Goal: Task Accomplishment & Management: Complete application form

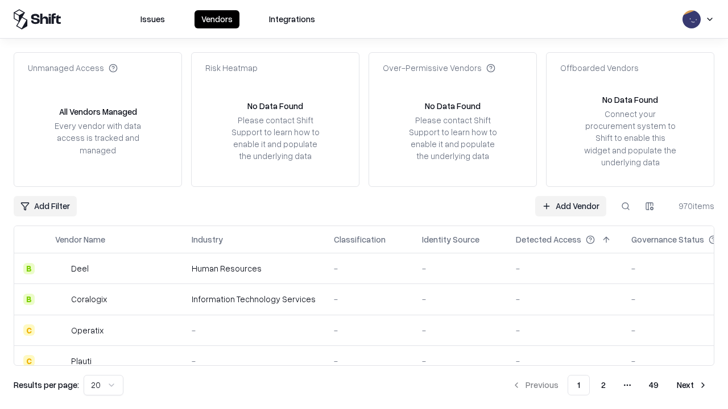
click at [570, 206] on link "Add Vendor" at bounding box center [570, 206] width 71 height 20
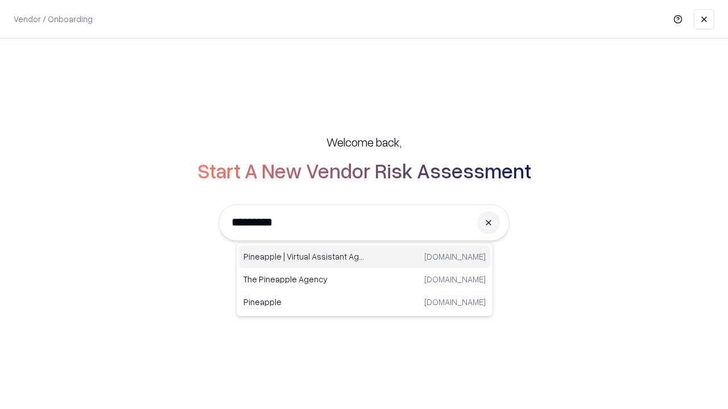
click at [364, 257] on div "Pineapple | Virtual Assistant Agency [DOMAIN_NAME]" at bounding box center [364, 257] width 251 height 23
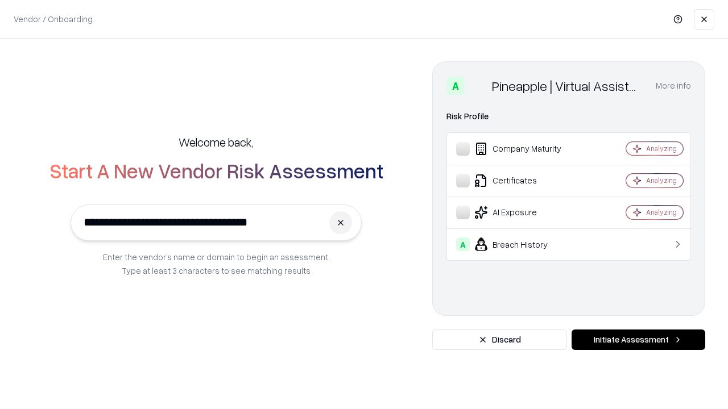
type input "**********"
click at [638, 340] on button "Initiate Assessment" at bounding box center [638, 340] width 134 height 20
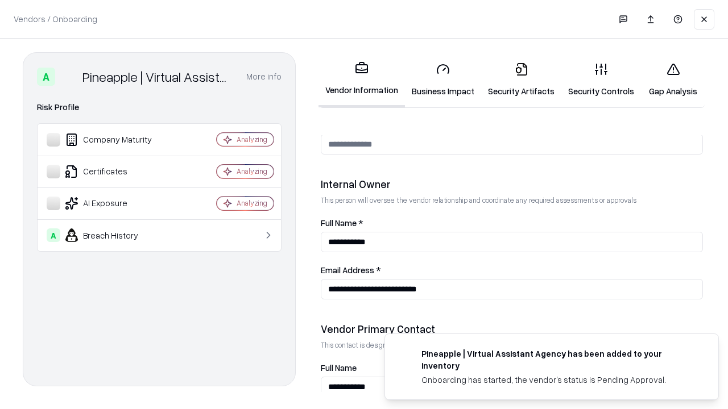
scroll to position [589, 0]
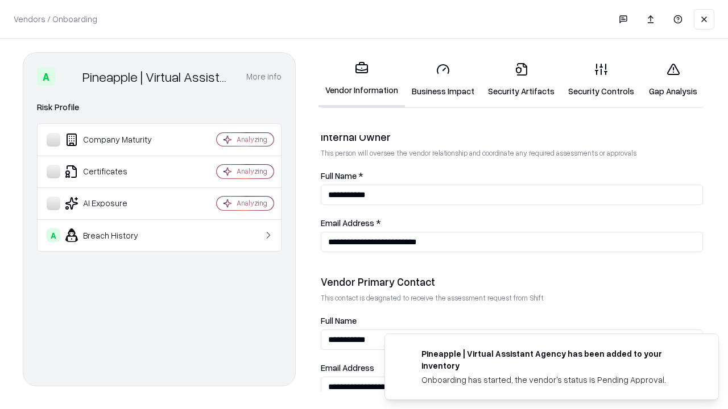
click at [443, 80] on link "Business Impact" at bounding box center [443, 79] width 76 height 53
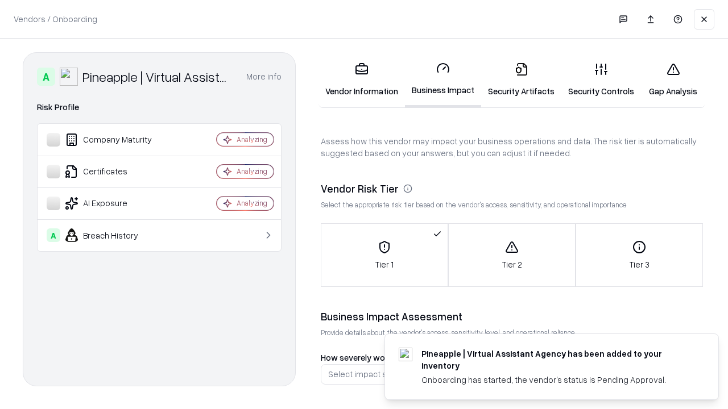
click at [521, 80] on link "Security Artifacts" at bounding box center [521, 79] width 80 height 53
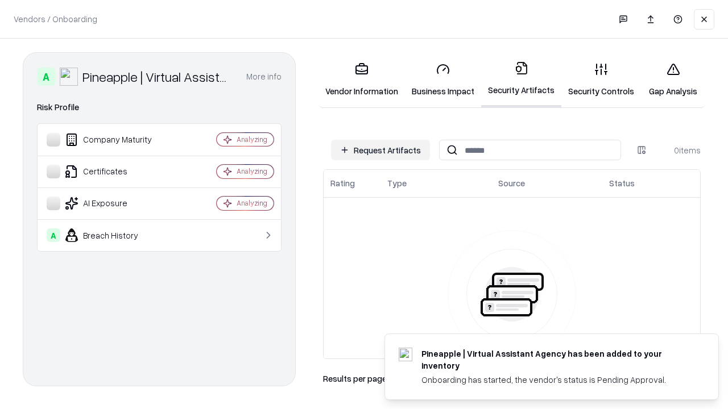
click at [380, 150] on button "Request Artifacts" at bounding box center [380, 150] width 99 height 20
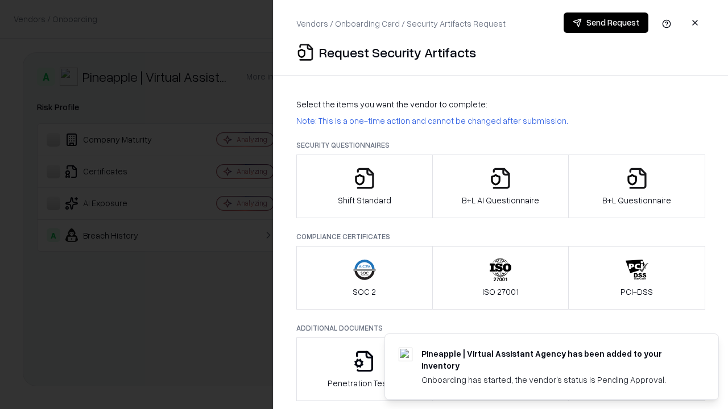
click at [364, 187] on icon "button" at bounding box center [364, 178] width 23 height 23
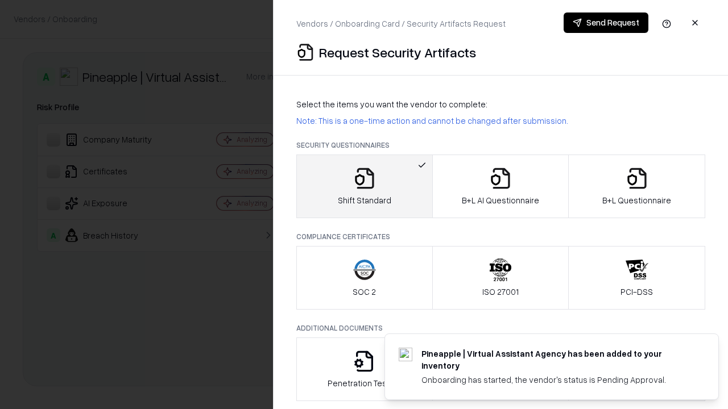
click at [606, 23] on button "Send Request" at bounding box center [606, 23] width 85 height 20
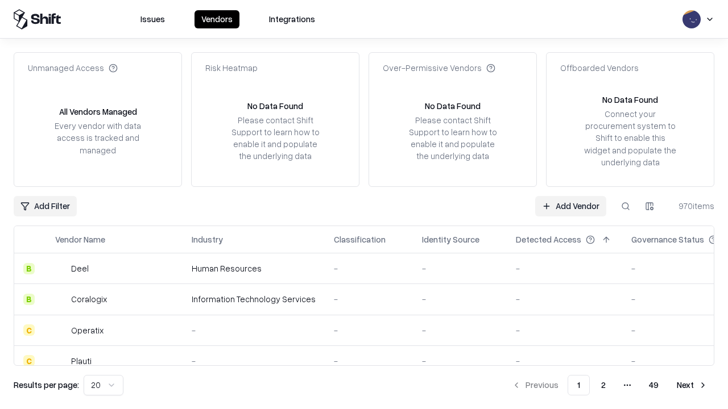
click at [625, 206] on button at bounding box center [625, 206] width 20 height 20
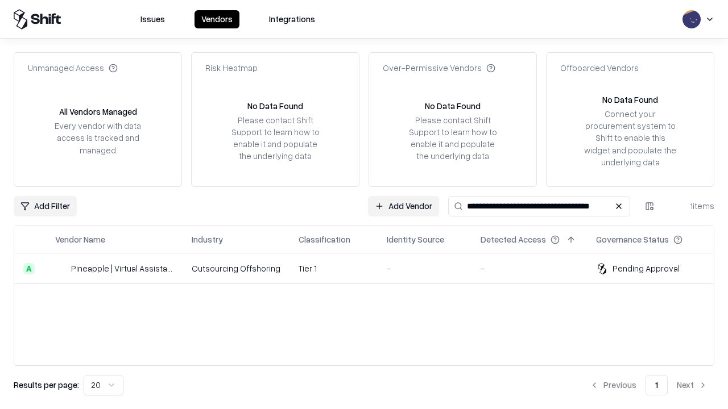
type input "**********"
click at [371, 268] on td "Tier 1" at bounding box center [333, 269] width 88 height 31
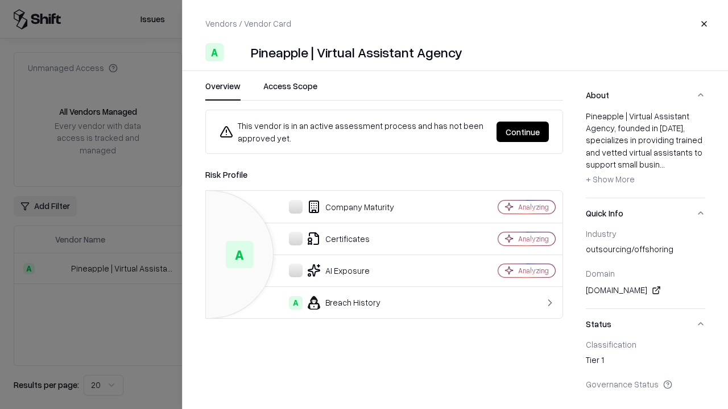
click at [523, 132] on button "Continue" at bounding box center [522, 132] width 52 height 20
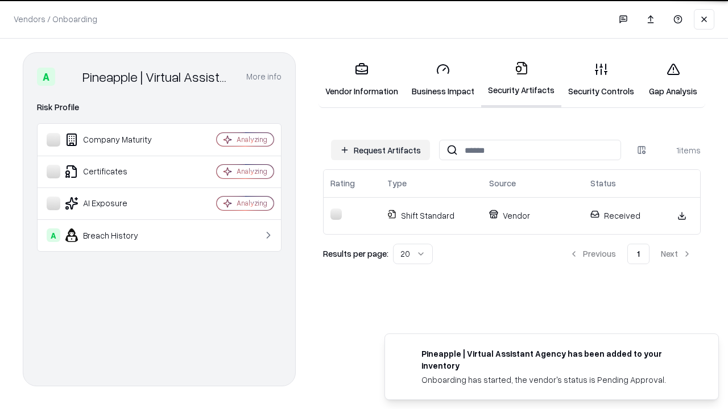
click at [601, 80] on link "Security Controls" at bounding box center [601, 79] width 80 height 53
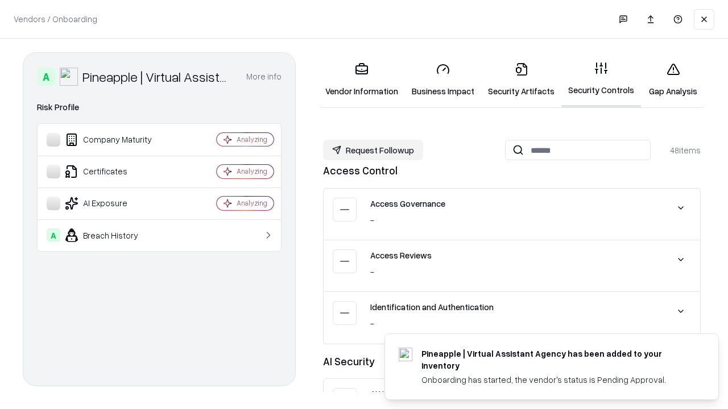
click at [373, 150] on button "Request Followup" at bounding box center [373, 150] width 100 height 20
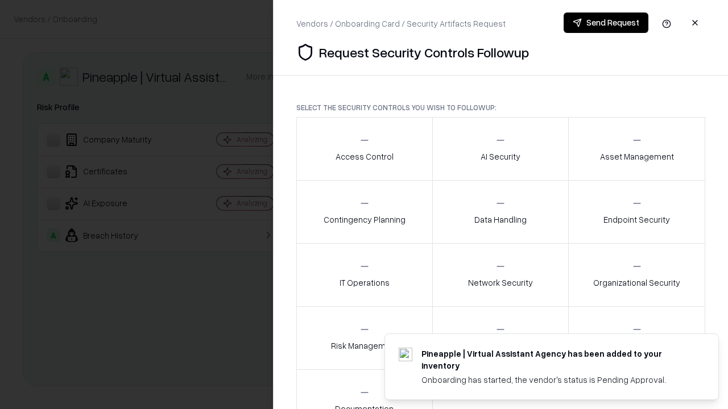
click at [364, 149] on div "Access Control" at bounding box center [364, 149] width 58 height 28
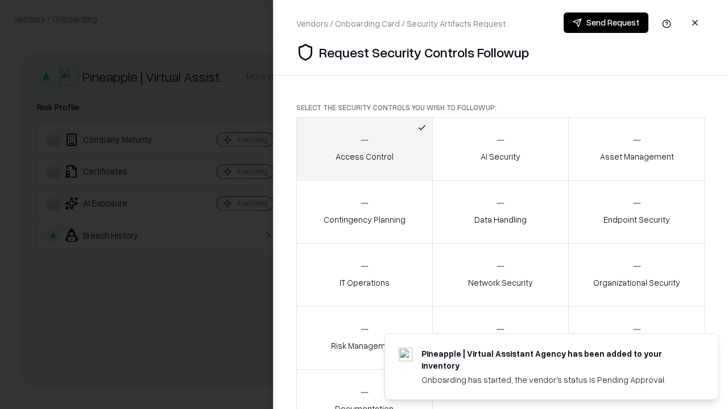
click at [606, 23] on button "Send Request" at bounding box center [606, 23] width 85 height 20
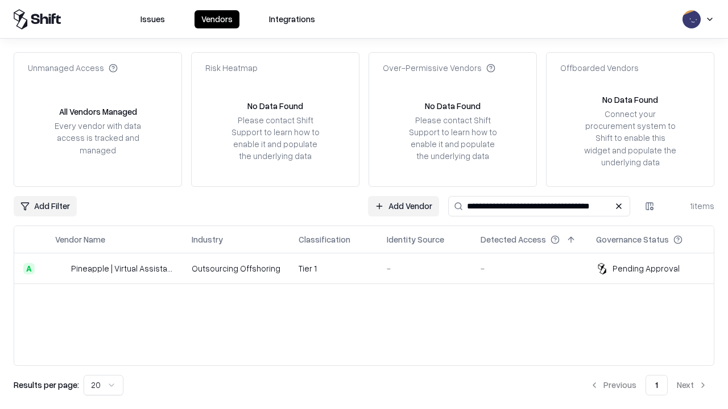
type input "**********"
click at [371, 268] on td "Tier 1" at bounding box center [333, 269] width 88 height 31
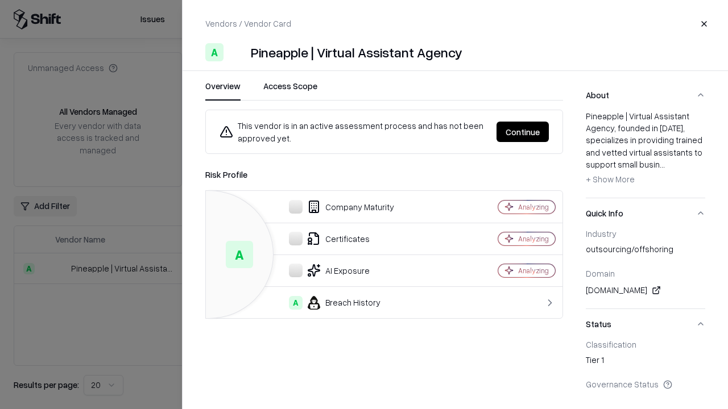
click at [523, 132] on button "Continue" at bounding box center [522, 132] width 52 height 20
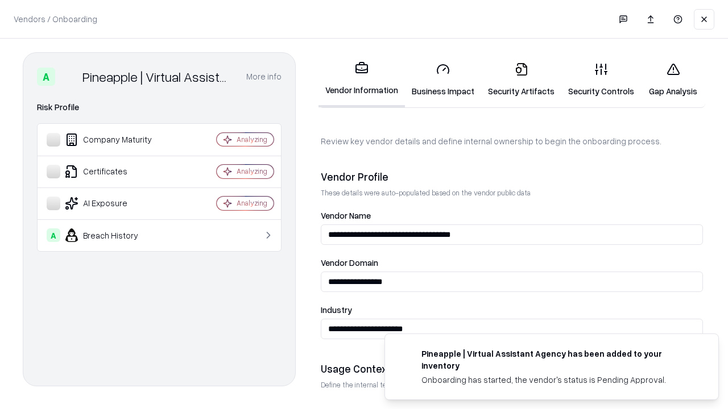
click at [673, 80] on link "Gap Analysis" at bounding box center [673, 79] width 64 height 53
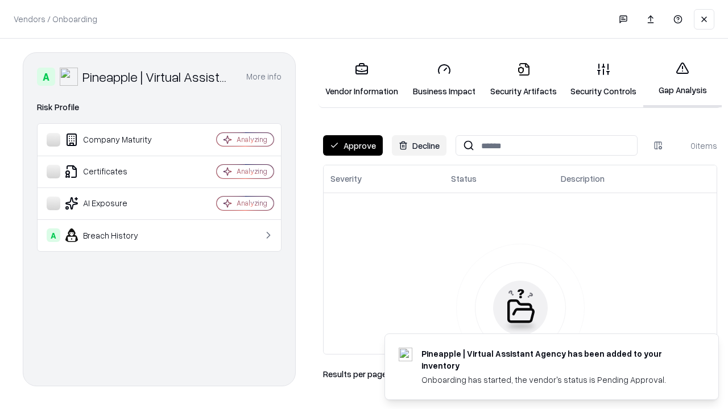
click at [353, 146] on button "Approve" at bounding box center [353, 145] width 60 height 20
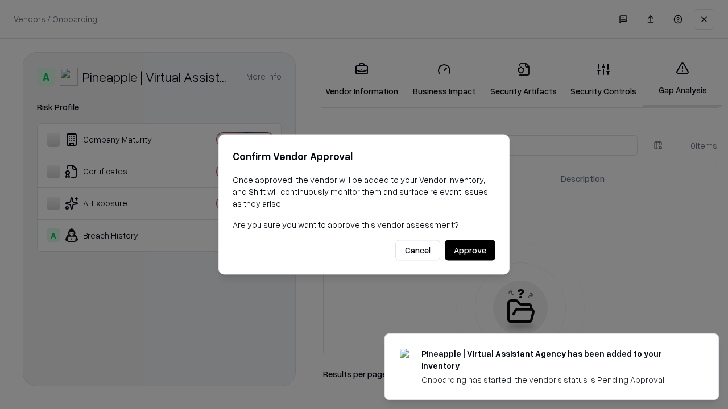
click at [470, 250] on button "Approve" at bounding box center [470, 251] width 51 height 20
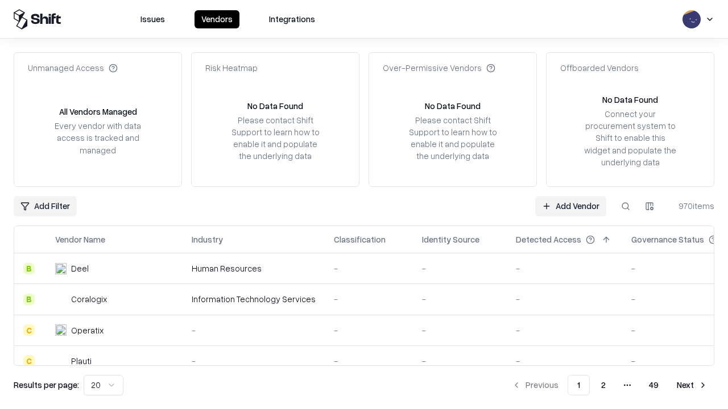
type input "**********"
click at [570, 206] on link "Add Vendor" at bounding box center [570, 206] width 71 height 20
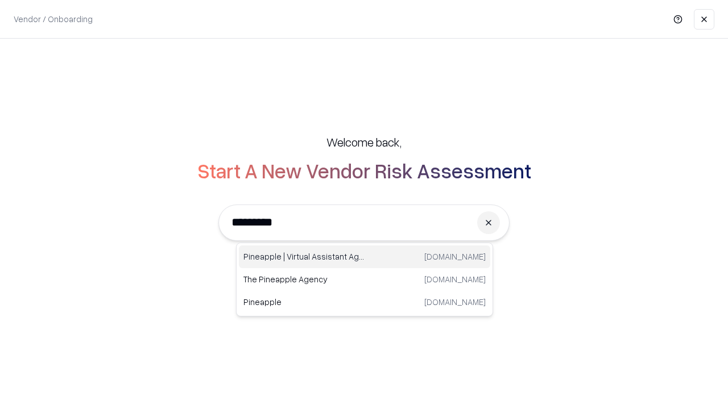
click at [364, 257] on div "Pineapple | Virtual Assistant Agency [DOMAIN_NAME]" at bounding box center [364, 257] width 251 height 23
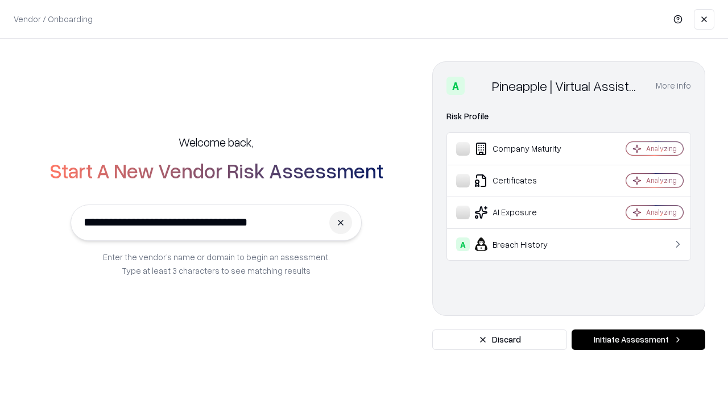
type input "**********"
click at [638, 340] on button "Initiate Assessment" at bounding box center [638, 340] width 134 height 20
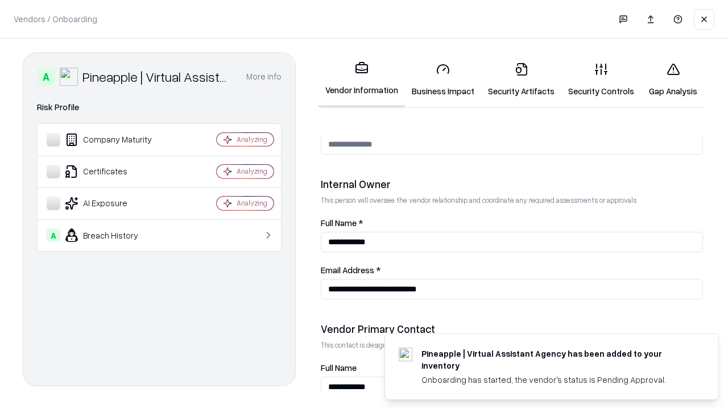
scroll to position [589, 0]
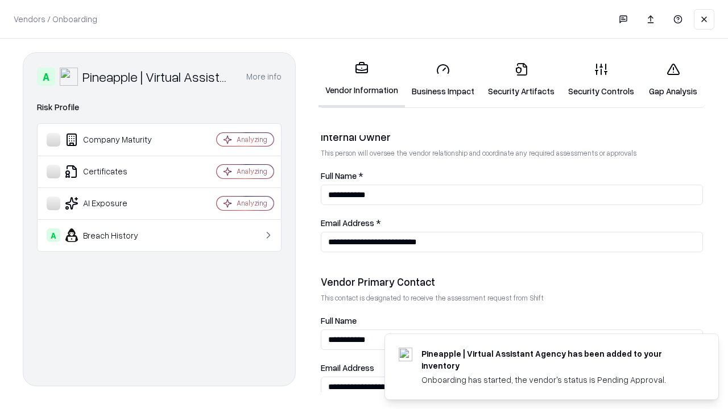
click at [673, 80] on link "Gap Analysis" at bounding box center [673, 79] width 64 height 53
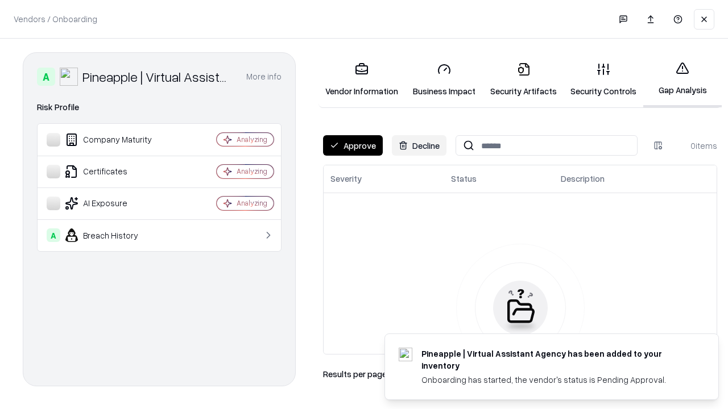
click at [353, 146] on button "Approve" at bounding box center [353, 145] width 60 height 20
